Goal: Task Accomplishment & Management: Manage account settings

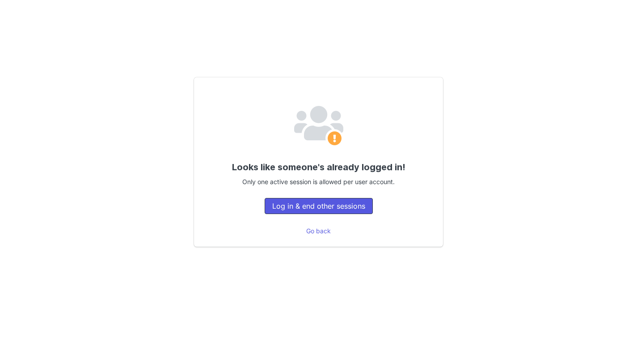
click at [337, 210] on button "Log in & end other sessions" at bounding box center [319, 206] width 108 height 16
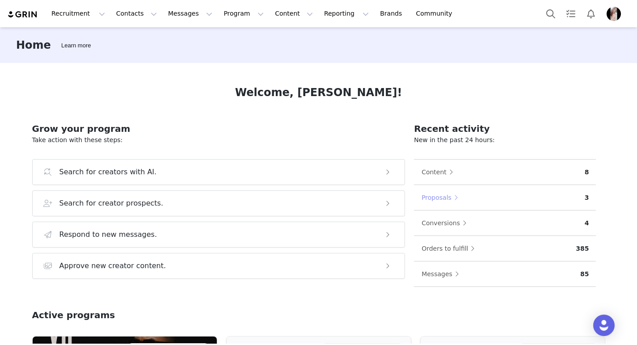
click at [447, 198] on button "Proposals" at bounding box center [442, 197] width 42 height 14
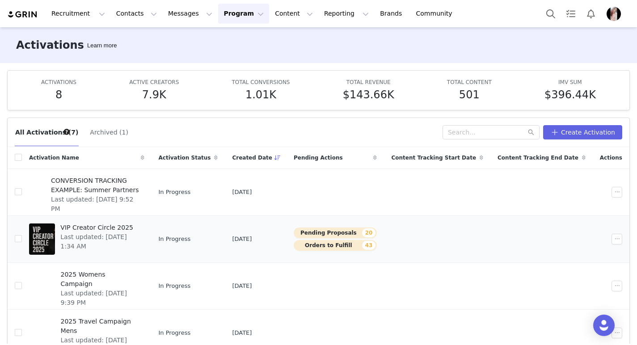
click at [363, 235] on button "Pending Proposals 20" at bounding box center [335, 233] width 83 height 11
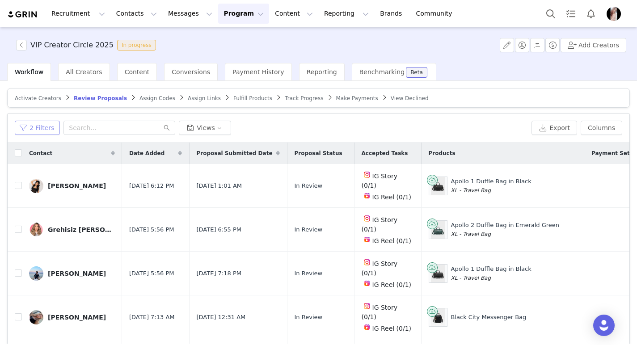
click at [34, 132] on button "2 Filters" at bounding box center [37, 128] width 45 height 14
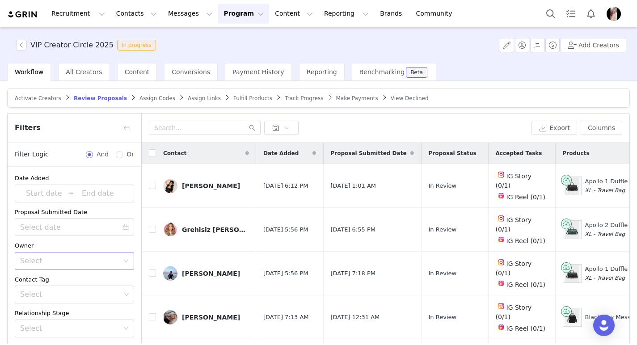
click at [87, 265] on div "Select" at bounding box center [71, 261] width 103 height 17
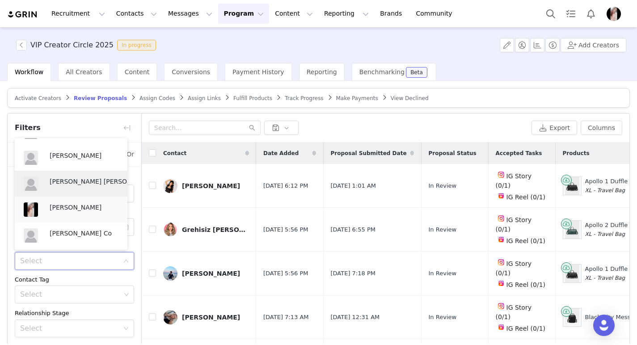
scroll to position [47, 0]
click at [81, 207] on p "Janine Mayo" at bounding box center [84, 207] width 69 height 10
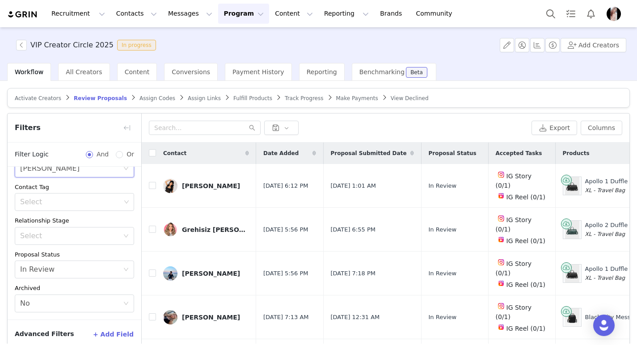
scroll to position [44, 0]
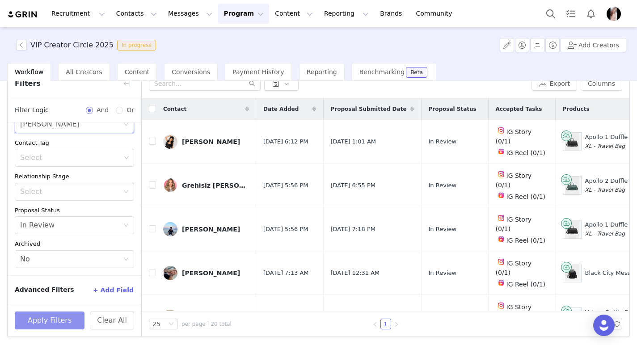
click at [49, 315] on button "Apply Filters" at bounding box center [50, 321] width 70 height 18
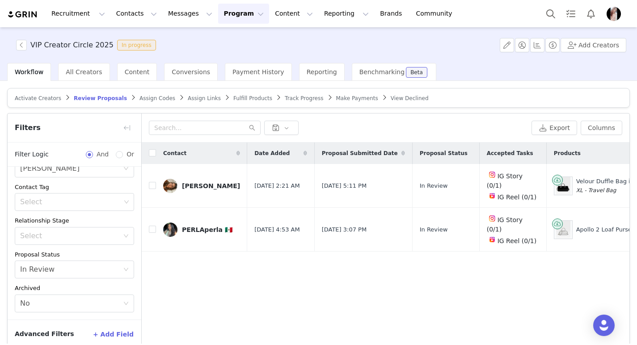
click at [240, 100] on span "Fulfill Products" at bounding box center [252, 98] width 39 height 6
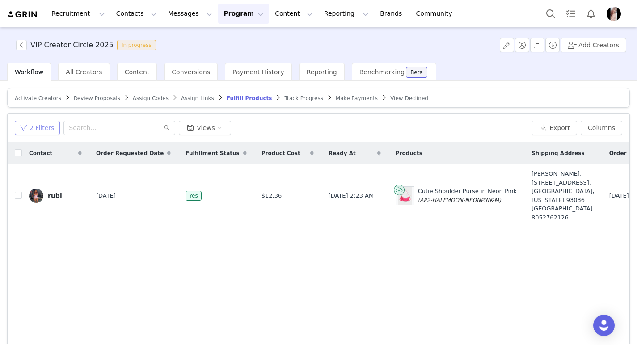
click at [39, 131] on button "2 Filters" at bounding box center [37, 128] width 45 height 14
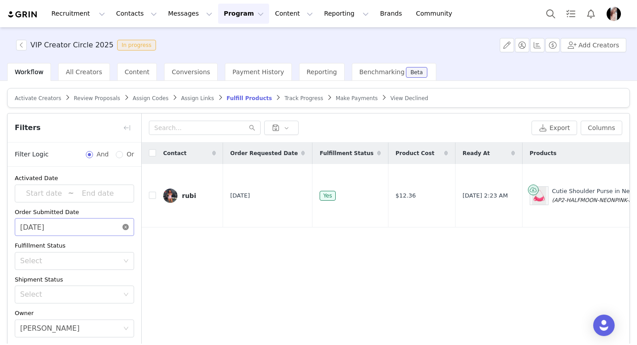
click at [122, 224] on icon "icon: close-circle" at bounding box center [125, 227] width 6 height 6
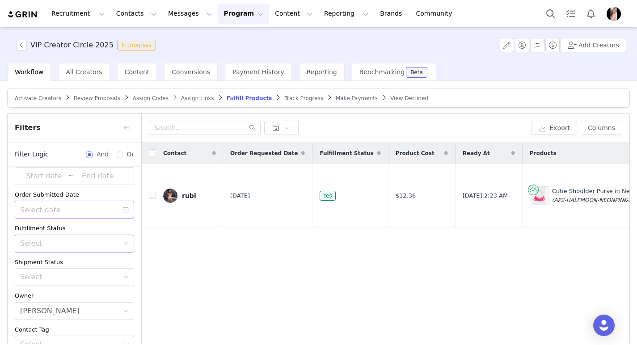
scroll to position [30, 0]
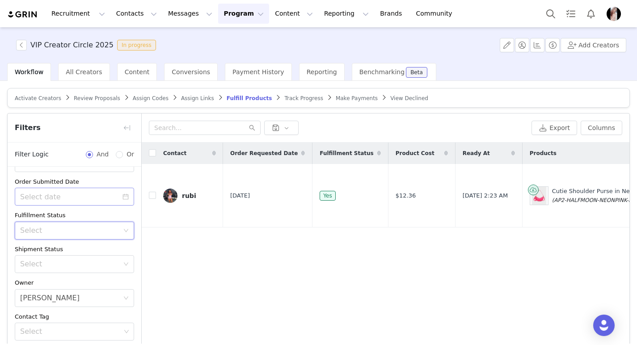
click at [114, 231] on div "Select" at bounding box center [71, 230] width 103 height 17
click at [56, 265] on li "Unfulfilled" at bounding box center [71, 264] width 113 height 14
click at [123, 229] on icon "icon: close-circle" at bounding box center [125, 230] width 5 height 5
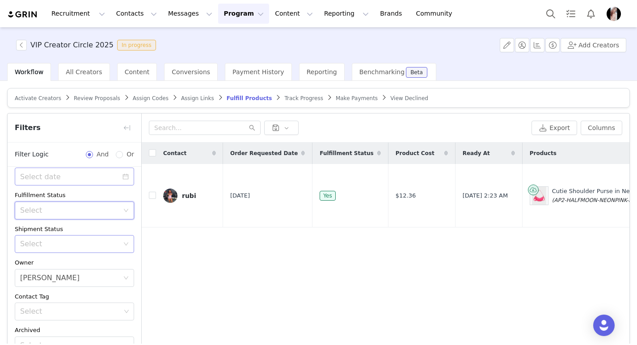
scroll to position [89, 0]
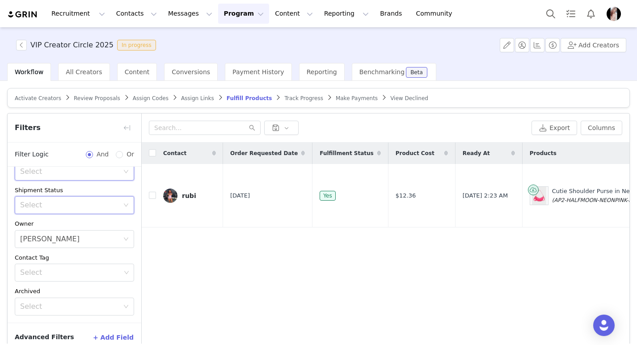
click at [123, 205] on icon "icon: down" at bounding box center [125, 205] width 5 height 5
click at [78, 222] on li "Has No Order" at bounding box center [71, 225] width 113 height 14
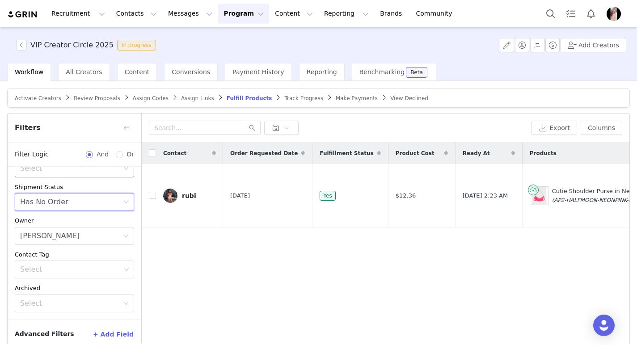
scroll to position [44, 0]
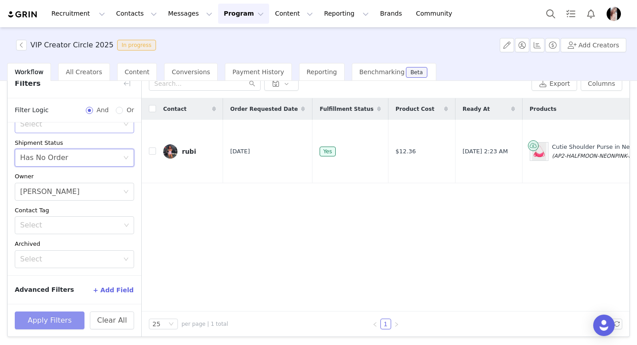
click at [56, 318] on button "Apply Filters" at bounding box center [50, 321] width 70 height 18
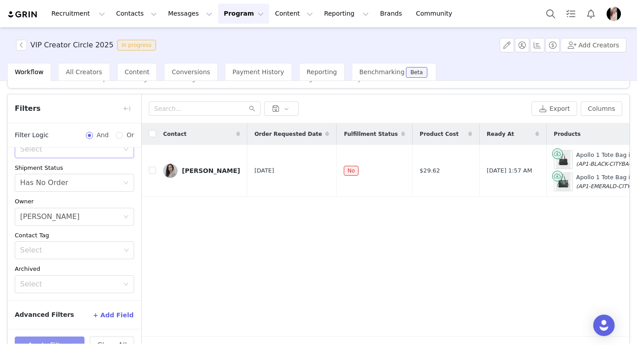
scroll to position [11, 0]
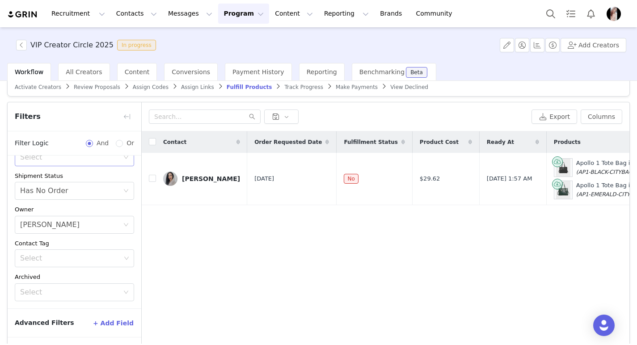
click at [182, 84] on span "Assign Links" at bounding box center [197, 87] width 33 height 6
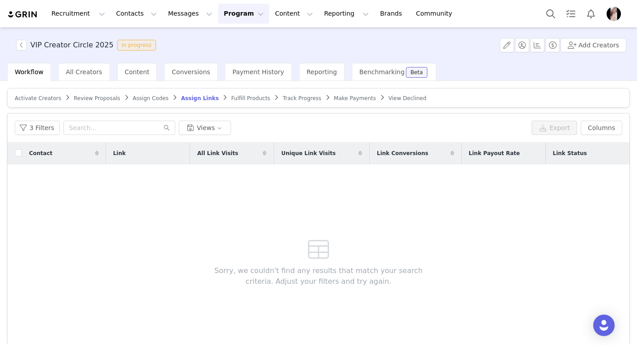
click at [241, 98] on span "Fulfill Products" at bounding box center [250, 98] width 39 height 6
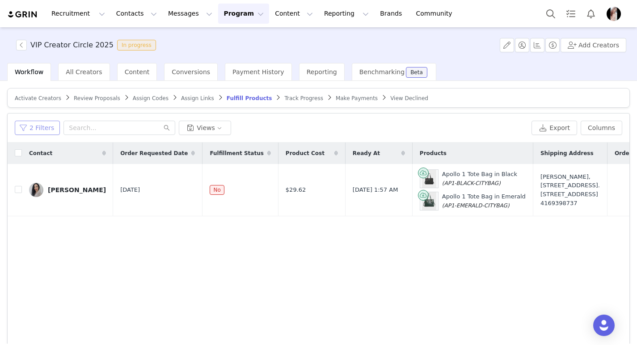
click at [29, 124] on button "2 Filters" at bounding box center [37, 128] width 45 height 14
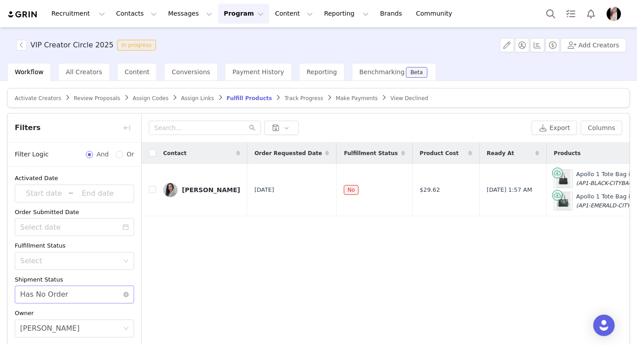
scroll to position [13, 0]
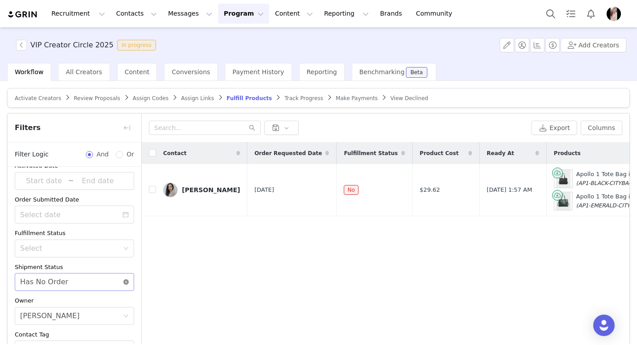
click at [123, 280] on icon "icon: close-circle" at bounding box center [125, 281] width 5 height 5
click at [122, 215] on icon "icon: calendar" at bounding box center [125, 214] width 6 height 6
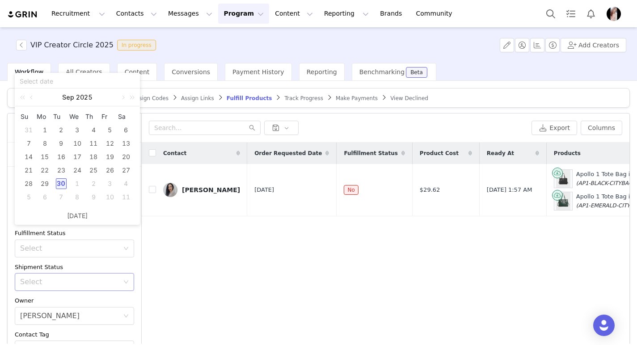
click at [86, 235] on div "Fulfillment Status" at bounding box center [74, 233] width 119 height 9
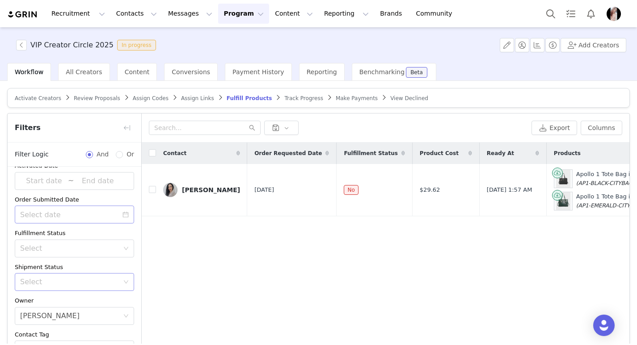
click at [123, 217] on icon "icon: calendar" at bounding box center [126, 215] width 6 height 6
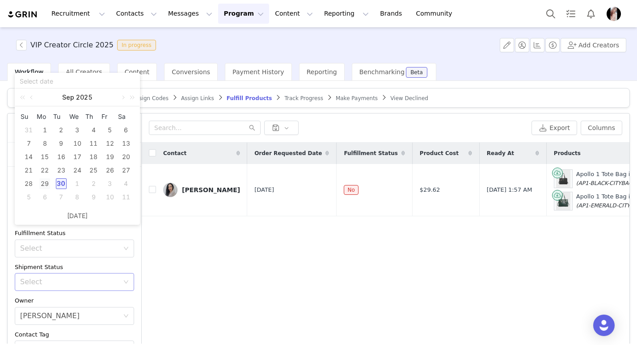
click at [45, 182] on div "29" at bounding box center [44, 183] width 11 height 11
type input "09/29/2025"
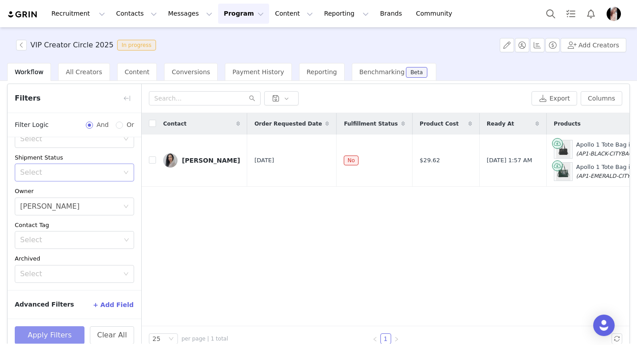
scroll to position [44, 0]
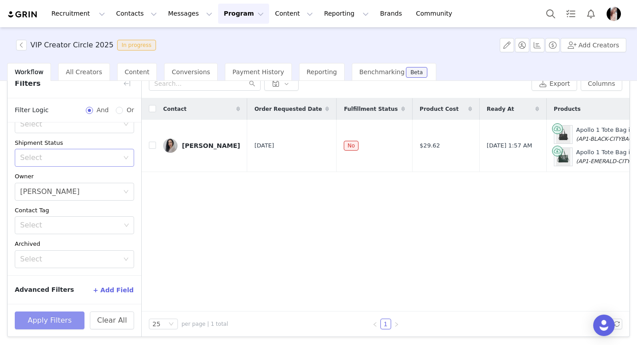
click at [55, 323] on button "Apply Filters" at bounding box center [50, 321] width 70 height 18
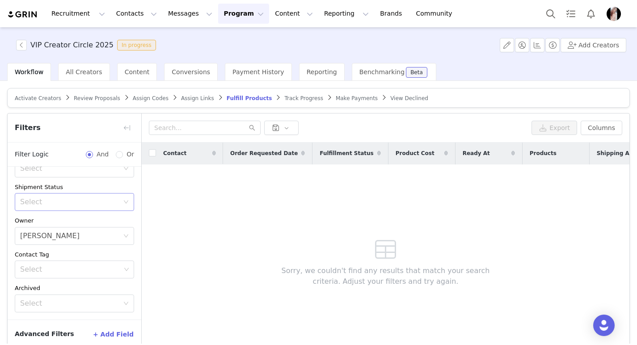
scroll to position [0, 0]
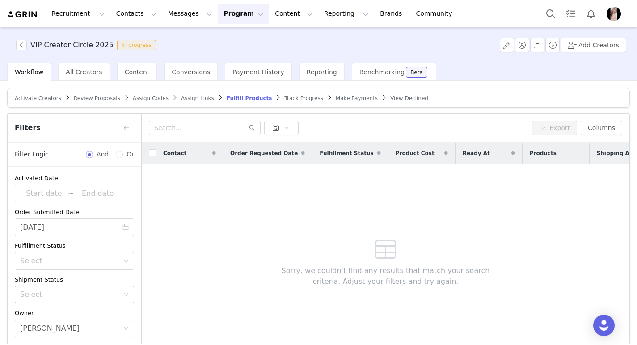
click at [81, 100] on span "Review Proposals" at bounding box center [97, 98] width 46 height 6
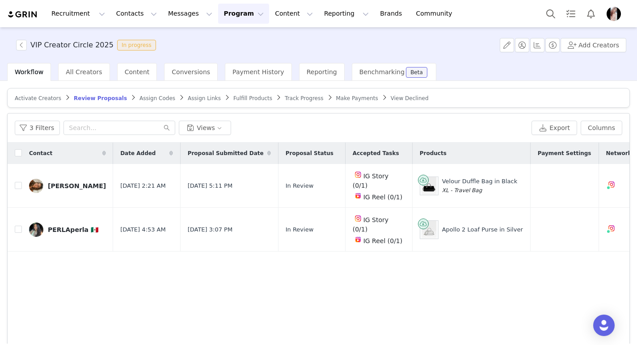
click at [153, 100] on span "Assign Codes" at bounding box center [157, 98] width 36 height 6
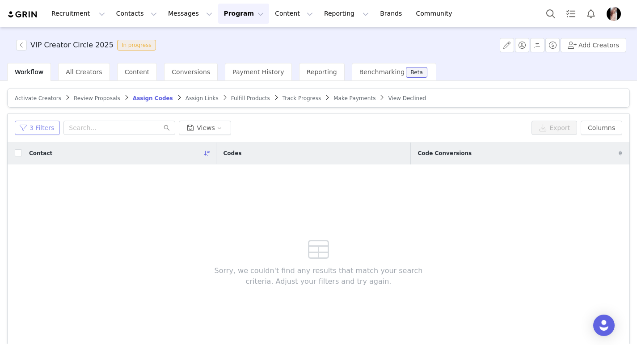
click at [39, 132] on button "3 Filters" at bounding box center [37, 128] width 45 height 14
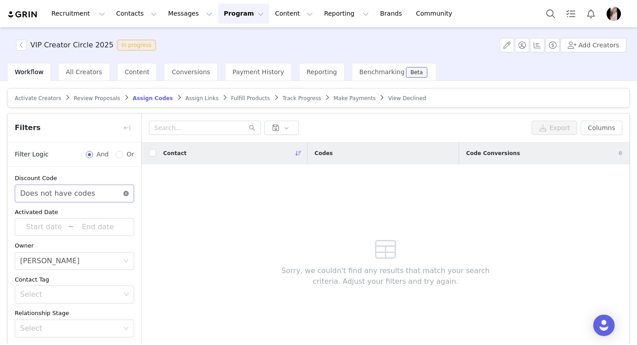
click at [123, 192] on icon "icon: close-circle" at bounding box center [125, 193] width 5 height 5
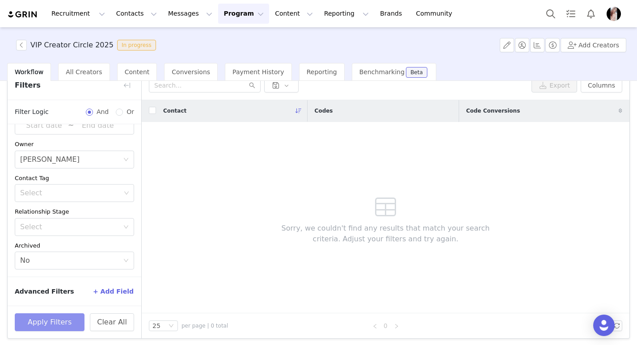
scroll to position [44, 0]
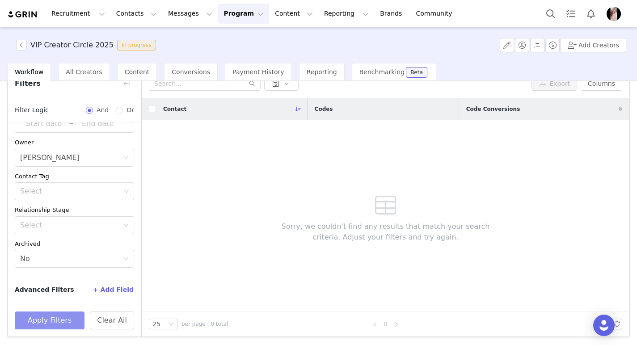
click at [57, 322] on button "Apply Filters" at bounding box center [50, 321] width 70 height 18
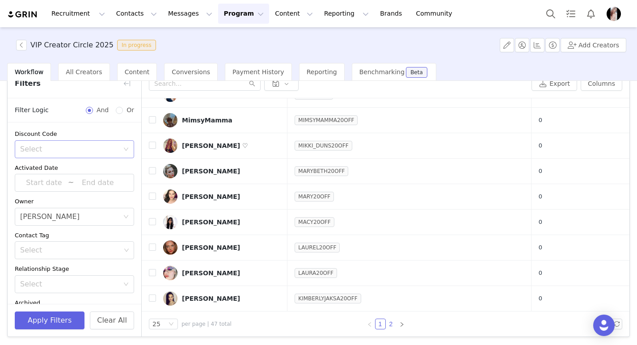
click at [386, 325] on link "2" at bounding box center [391, 324] width 10 height 10
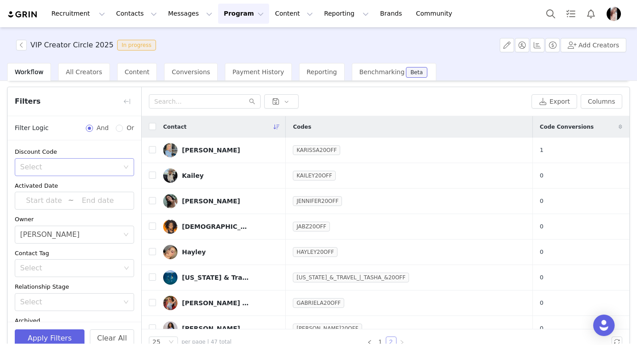
scroll to position [0, 0]
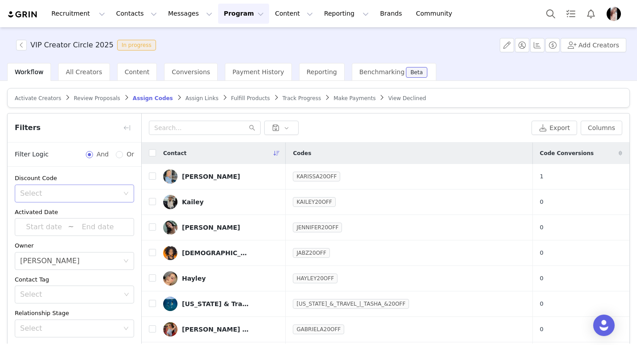
click at [101, 195] on div "Select" at bounding box center [69, 193] width 99 height 9
click at [59, 226] on li "Does not have codes" at bounding box center [71, 227] width 113 height 14
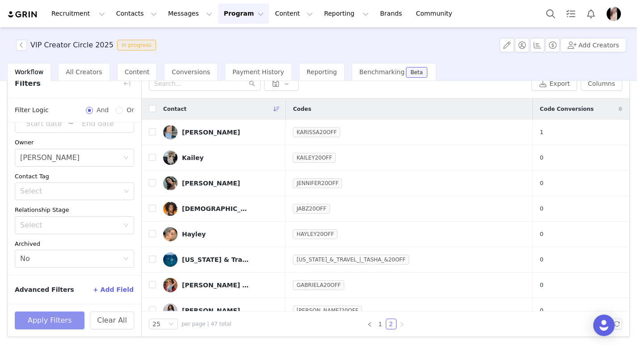
scroll to position [44, 0]
click at [35, 314] on button "Apply Filters" at bounding box center [50, 321] width 70 height 18
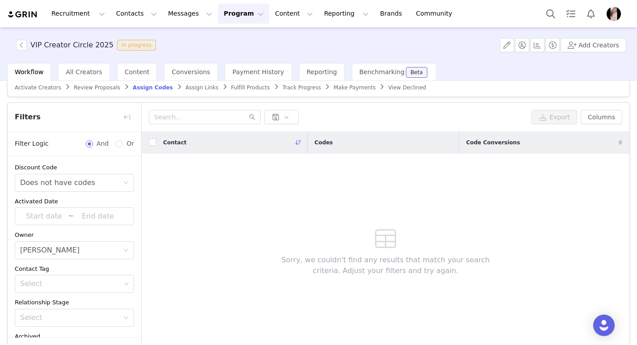
scroll to position [0, 0]
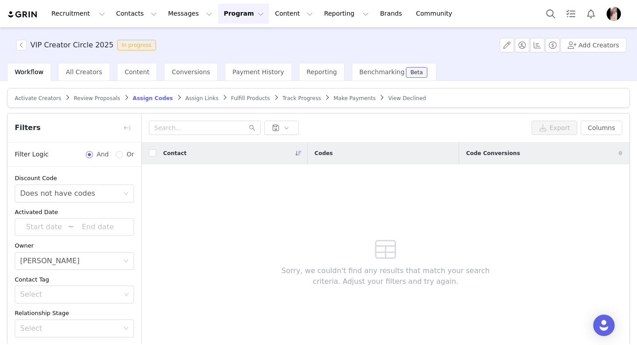
click at [96, 97] on span "Review Proposals" at bounding box center [97, 98] width 46 height 6
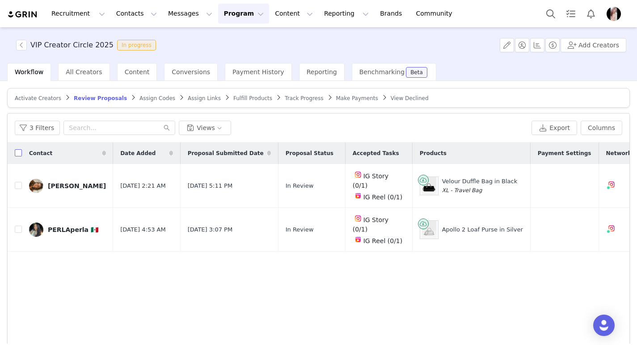
click at [17, 154] on input "checkbox" at bounding box center [18, 152] width 7 height 7
checkbox input "true"
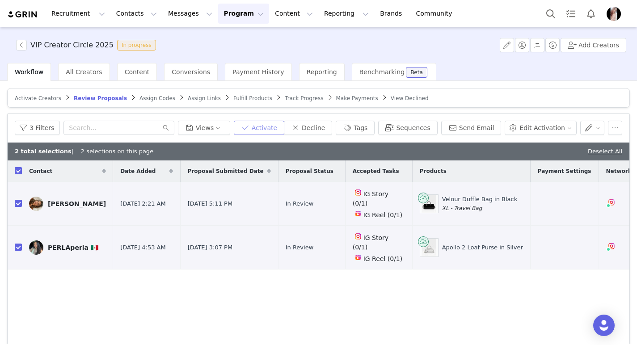
click at [268, 129] on button "Activate" at bounding box center [259, 128] width 51 height 14
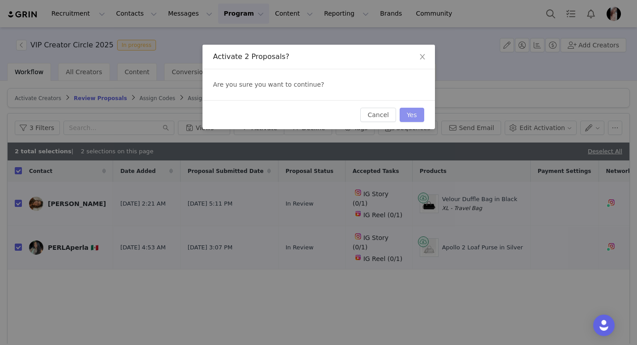
click at [410, 114] on button "Yes" at bounding box center [412, 115] width 25 height 14
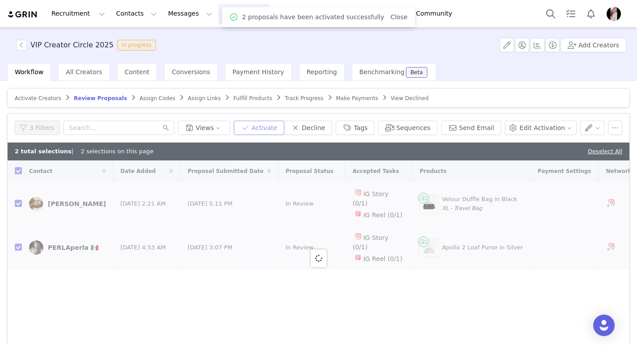
checkbox input "false"
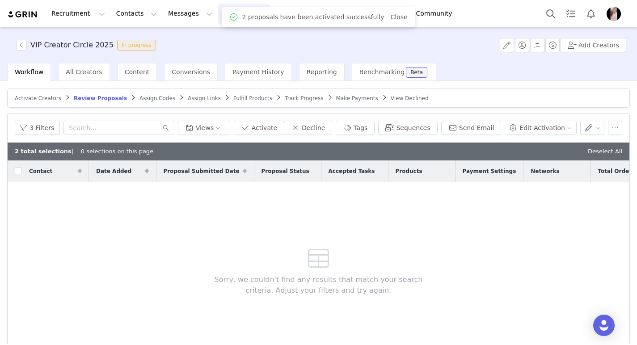
click at [139, 100] on span "Assign Codes" at bounding box center [157, 98] width 36 height 6
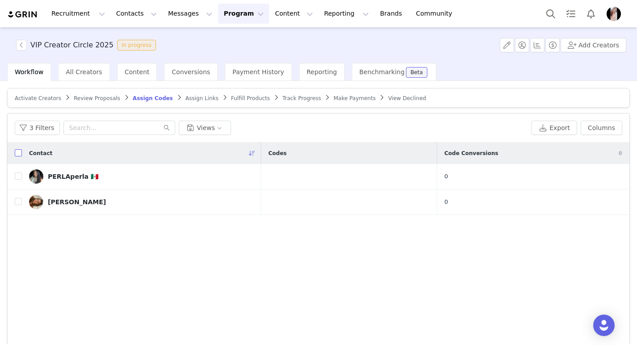
click at [17, 152] on input "checkbox" at bounding box center [18, 152] width 7 height 7
checkbox input "true"
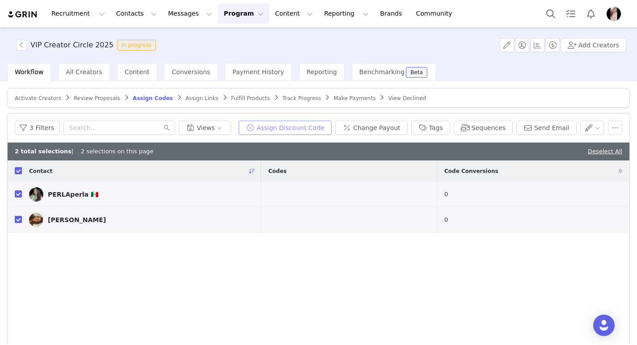
click at [284, 131] on button "Assign Discount Code" at bounding box center [285, 128] width 93 height 14
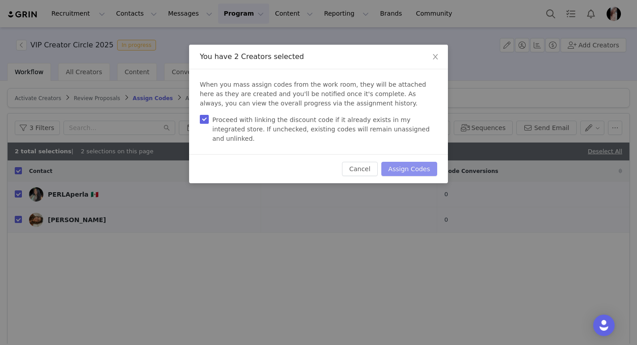
click at [401, 163] on button "Assign Codes" at bounding box center [409, 169] width 56 height 14
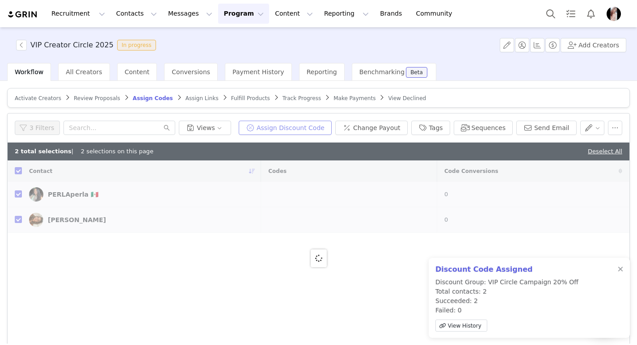
checkbox input "false"
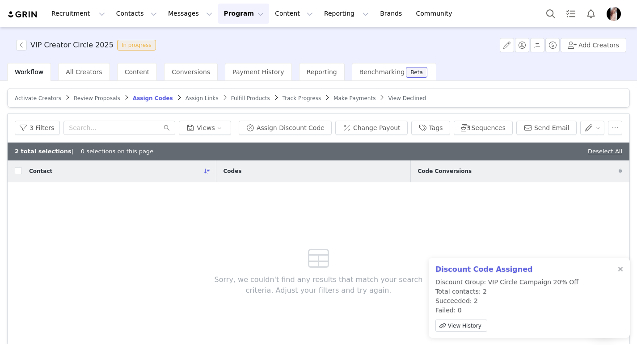
click at [193, 98] on span "Assign Links" at bounding box center [202, 98] width 33 height 6
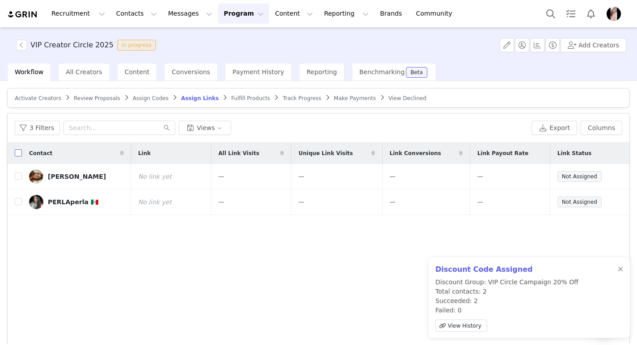
click at [17, 152] on input "checkbox" at bounding box center [18, 152] width 7 height 7
checkbox input "true"
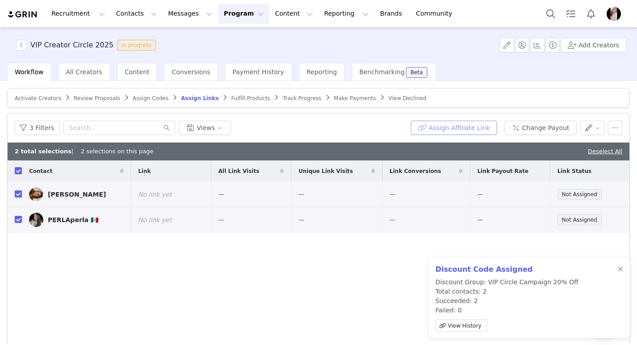
click at [451, 127] on button "Assign Affiliate Link" at bounding box center [454, 128] width 86 height 14
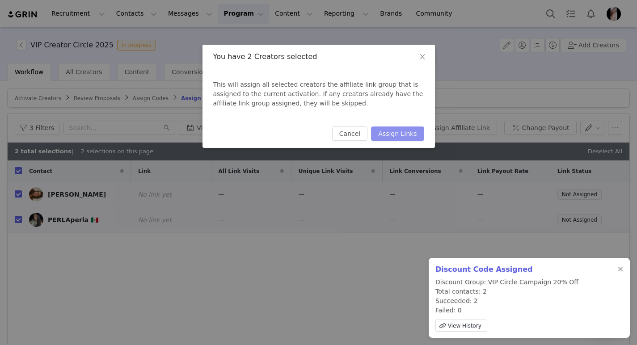
click at [401, 135] on button "Assign Links" at bounding box center [397, 134] width 53 height 14
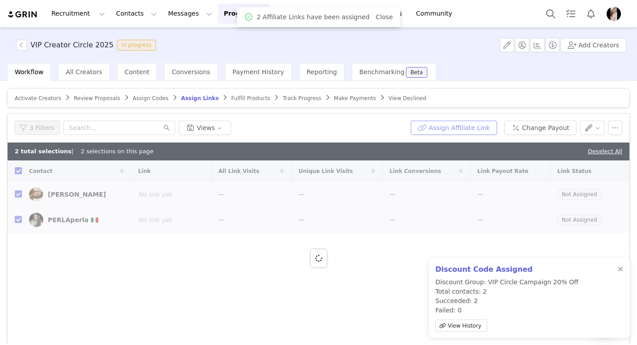
checkbox input "false"
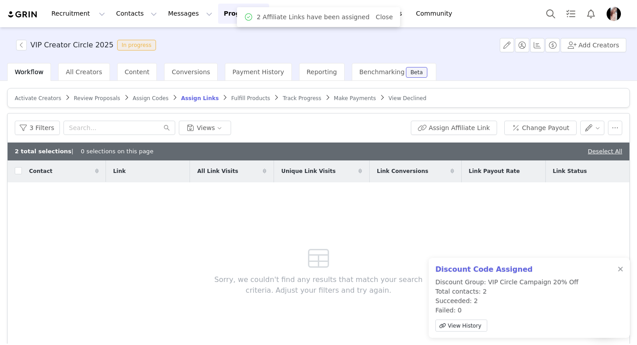
click at [243, 97] on span "Fulfill Products" at bounding box center [250, 98] width 39 height 6
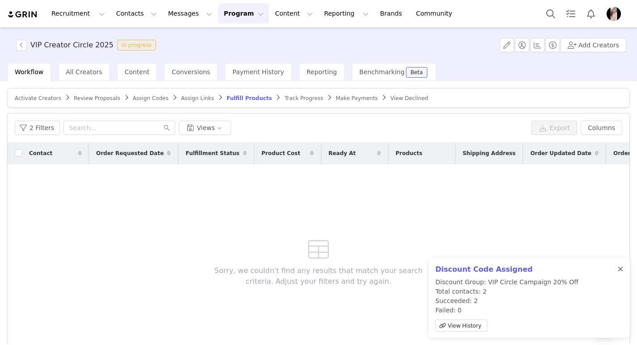
click at [622, 270] on div at bounding box center [620, 269] width 5 height 7
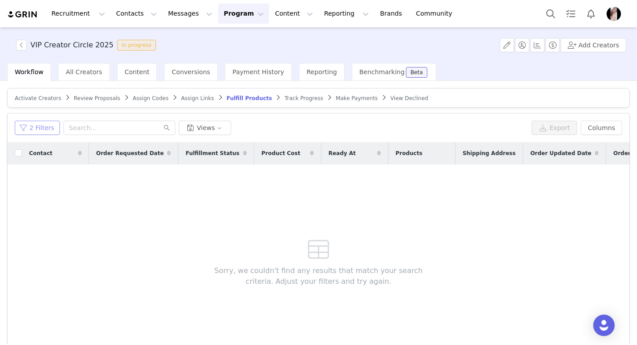
click at [38, 126] on button "2 Filters" at bounding box center [37, 128] width 45 height 14
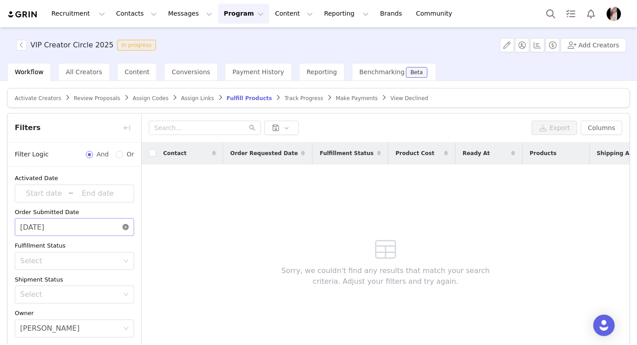
click at [122, 228] on icon "icon: close-circle" at bounding box center [125, 227] width 6 height 6
click at [115, 228] on input at bounding box center [74, 227] width 119 height 18
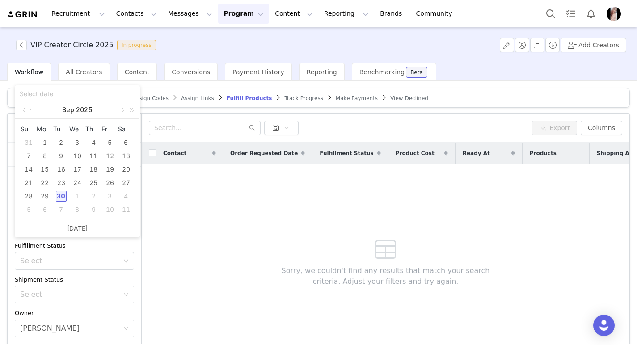
click at [61, 196] on div "30" at bounding box center [61, 196] width 11 height 11
type input "09/30/2025"
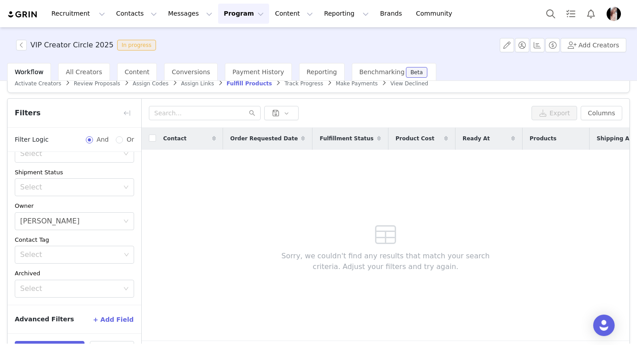
scroll to position [44, 0]
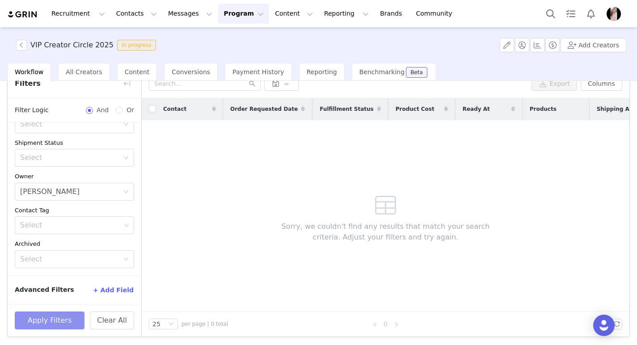
click at [50, 320] on button "Apply Filters" at bounding box center [50, 321] width 70 height 18
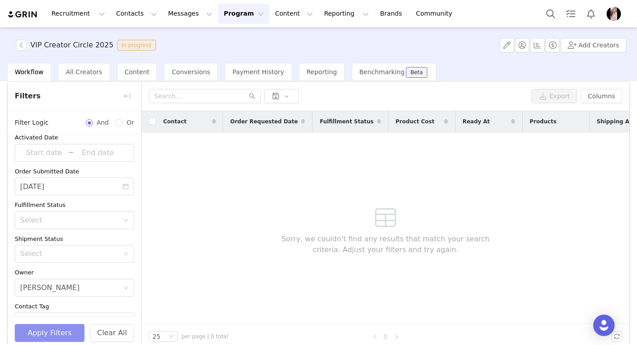
scroll to position [0, 0]
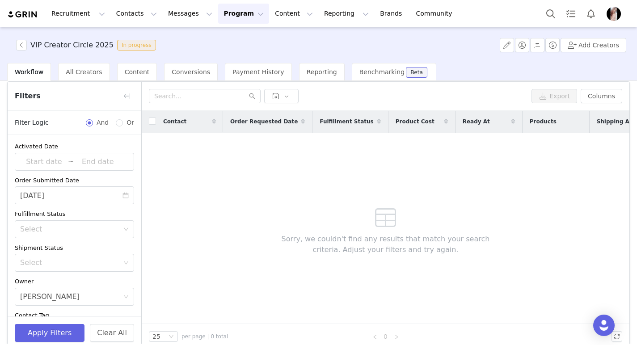
click at [122, 195] on icon "icon: close-circle" at bounding box center [125, 195] width 6 height 6
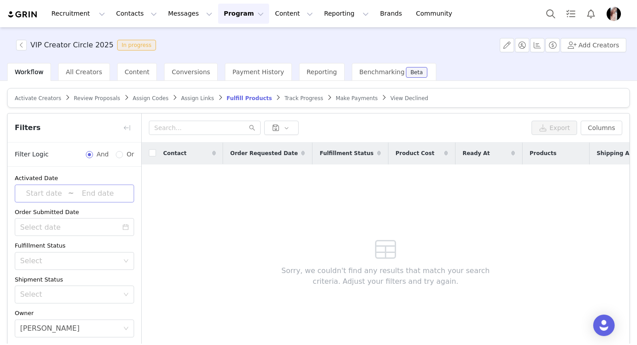
click at [105, 196] on input at bounding box center [98, 194] width 48 height 12
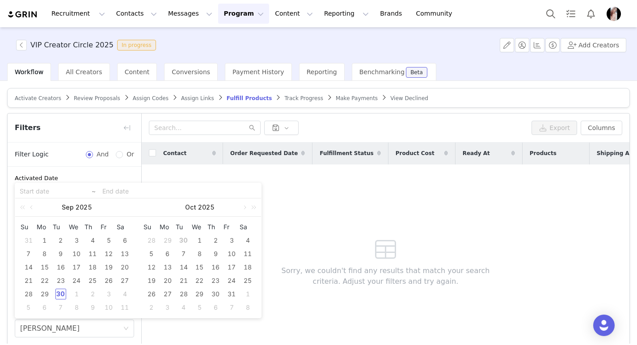
click at [322, 288] on div "Sorry, we couldn't find any results that match your search criteria. Adjust you…" at bounding box center [385, 260] width 257 height 191
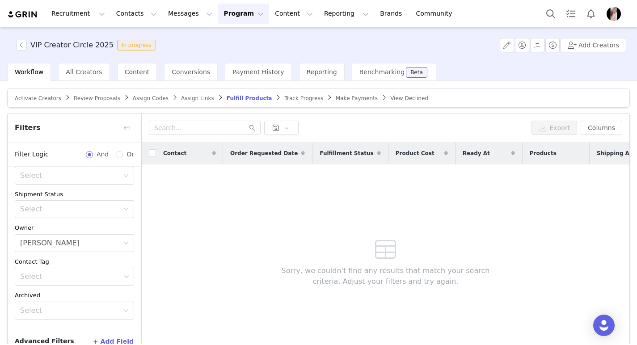
scroll to position [93, 0]
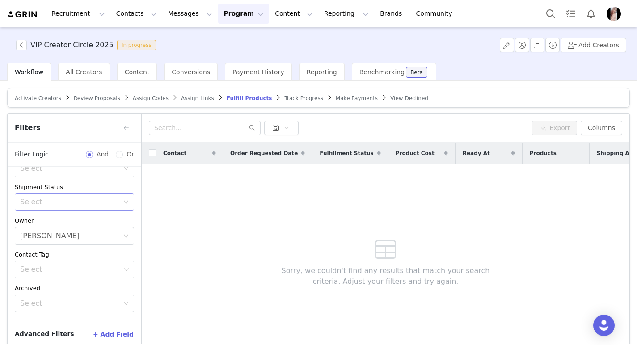
click at [105, 201] on div "Select" at bounding box center [69, 202] width 99 height 9
click at [70, 220] on li "Has No Order" at bounding box center [71, 221] width 113 height 14
click at [188, 277] on div "Contact Order Requested Date Fulfillment Status Product Cost Ready At Products …" at bounding box center [386, 249] width 488 height 213
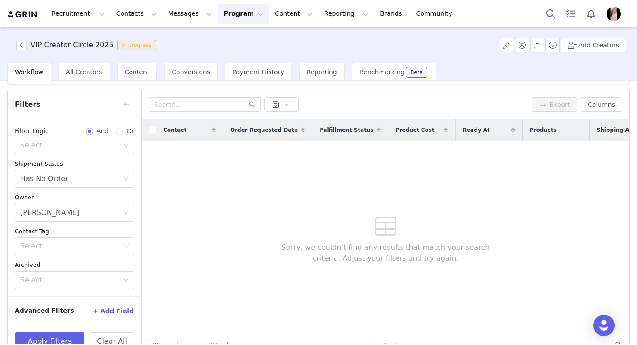
scroll to position [44, 0]
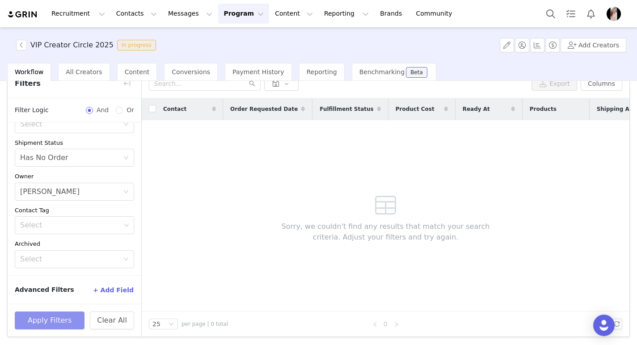
click at [39, 325] on button "Apply Filters" at bounding box center [50, 321] width 70 height 18
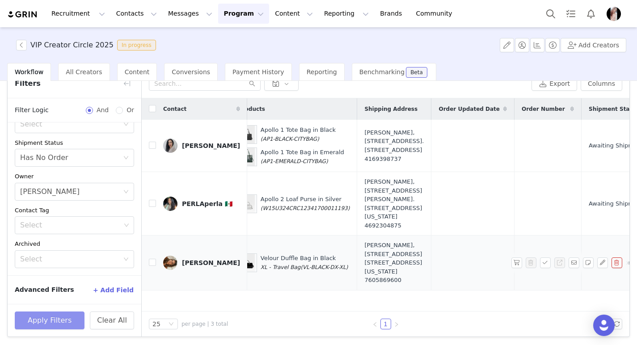
scroll to position [23, 316]
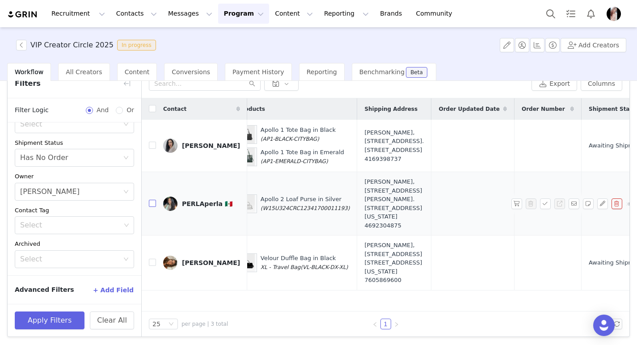
click at [153, 200] on input "checkbox" at bounding box center [152, 203] width 7 height 7
checkbox input "true"
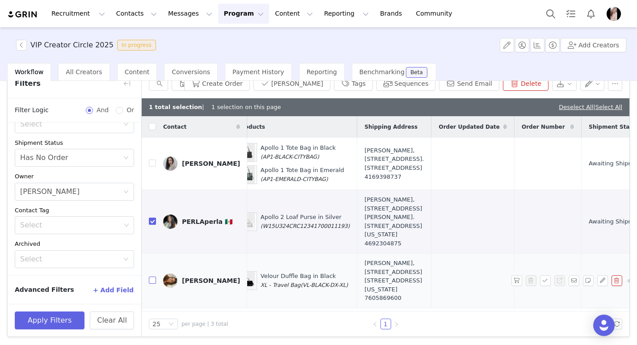
click at [151, 284] on input "checkbox" at bounding box center [152, 280] width 7 height 7
checkbox input "true"
click at [250, 85] on button "Create Order" at bounding box center [217, 83] width 66 height 14
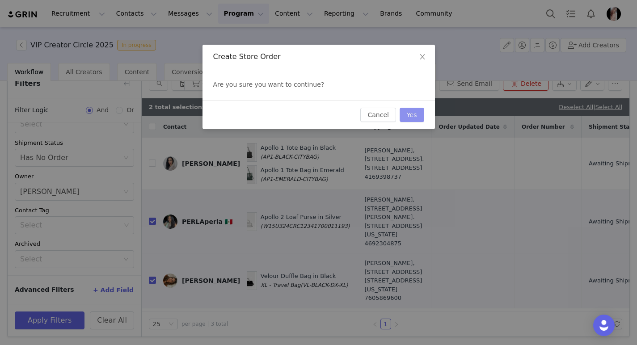
click at [416, 116] on button "Yes" at bounding box center [412, 115] width 25 height 14
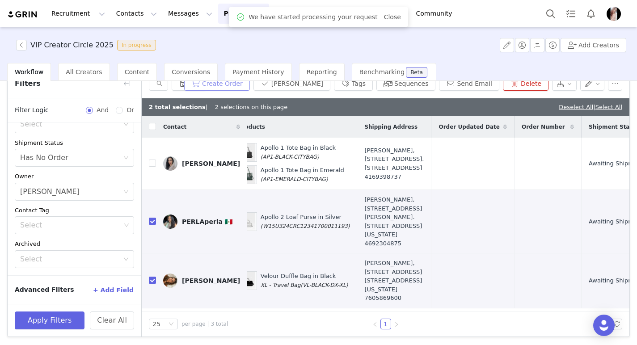
scroll to position [39, 0]
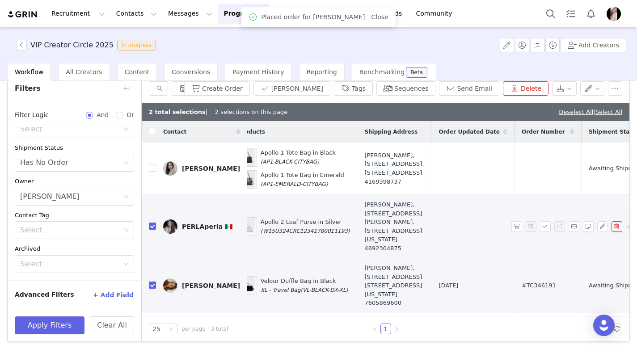
click at [167, 224] on img at bounding box center [170, 226] width 14 height 14
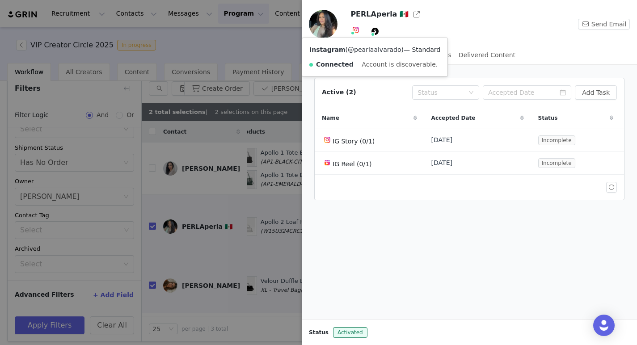
copy link "@pearlaalvarado"
click at [214, 226] on div at bounding box center [318, 172] width 637 height 345
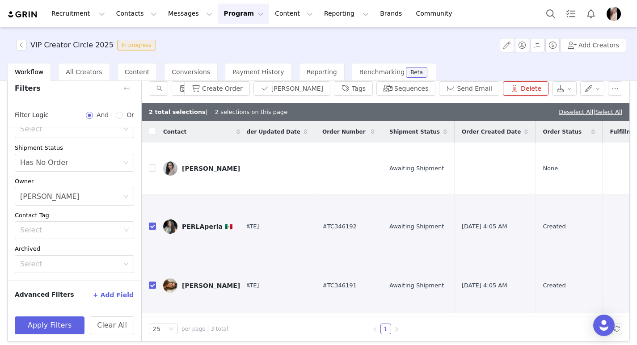
scroll to position [23, 532]
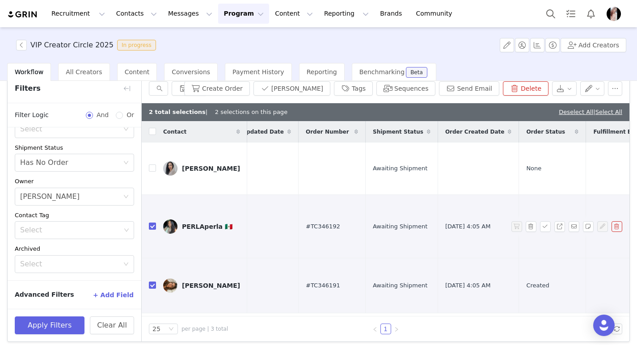
click at [306, 222] on span "#TC346192" at bounding box center [323, 226] width 34 height 9
copy span "#TC346192"
click at [171, 292] on img at bounding box center [170, 285] width 14 height 14
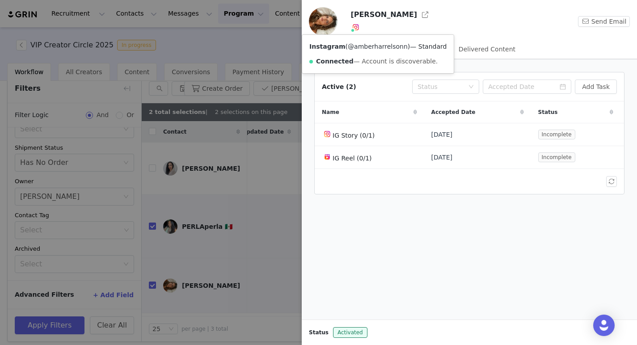
copy link "@amberharrelsonn"
click at [260, 299] on div at bounding box center [318, 172] width 637 height 345
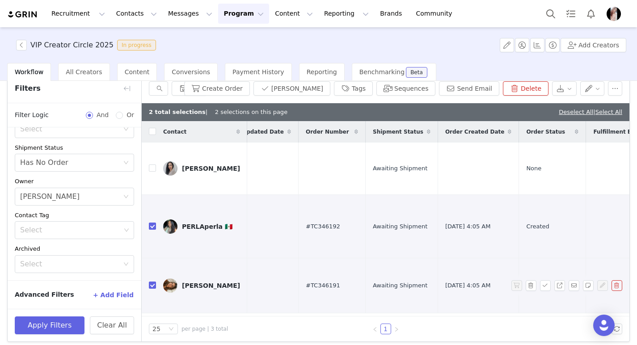
click at [306, 290] on span "#TC346191" at bounding box center [323, 285] width 34 height 9
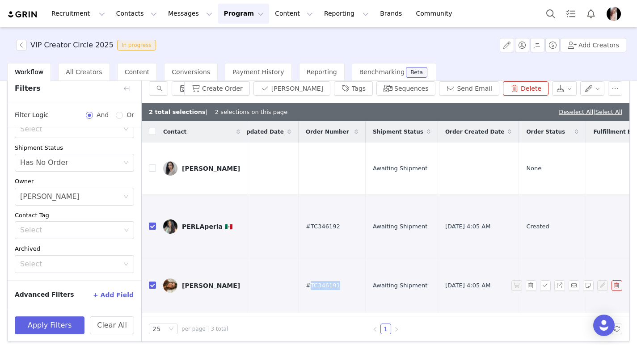
click at [306, 290] on span "#TC346191" at bounding box center [323, 285] width 34 height 9
copy span "#TC346191"
